Goal: Navigation & Orientation: Go to known website

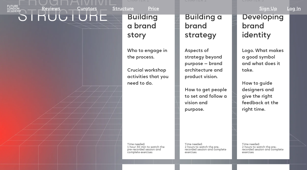
scroll to position [1230, 0]
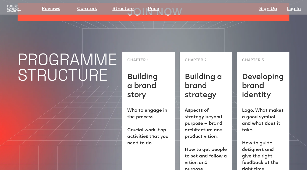
click at [12, 9] on img at bounding box center [13, 9] width 15 height 8
click at [15, 9] on img at bounding box center [13, 9] width 15 height 8
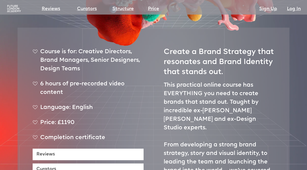
scroll to position [0, 0]
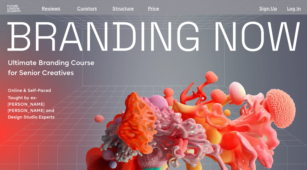
click at [13, 9] on img at bounding box center [13, 9] width 15 height 8
click at [48, 42] on div at bounding box center [176, 123] width 301 height 163
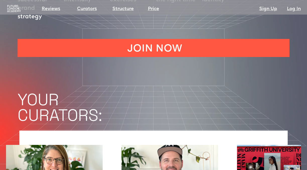
scroll to position [720, 0]
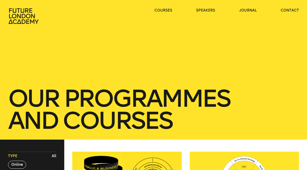
click at [31, 23] on icon at bounding box center [24, 16] width 32 height 16
